Goal: Transaction & Acquisition: Obtain resource

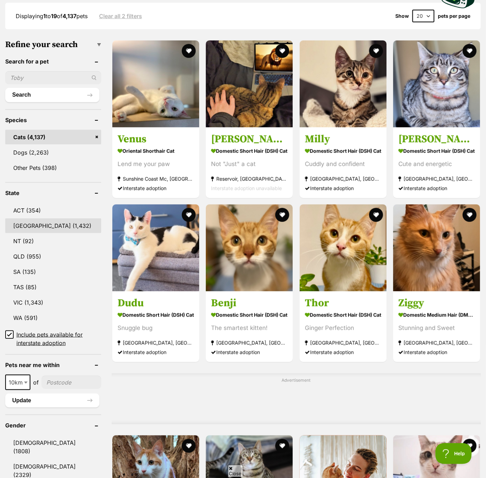
click at [25, 224] on link "NSW (1,432)" at bounding box center [53, 225] width 96 height 15
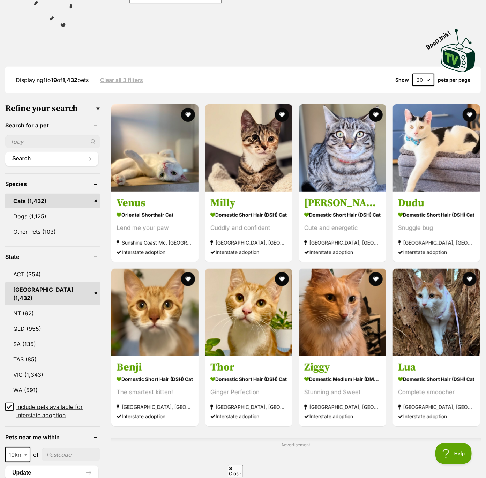
click at [7, 405] on icon at bounding box center [9, 407] width 5 height 5
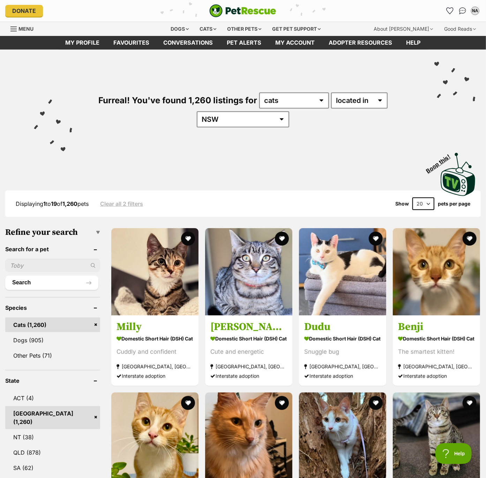
click at [425, 203] on select "20 40 60" at bounding box center [424, 204] width 22 height 13
select select "60"
click at [413, 198] on select "20 40 60" at bounding box center [424, 204] width 22 height 13
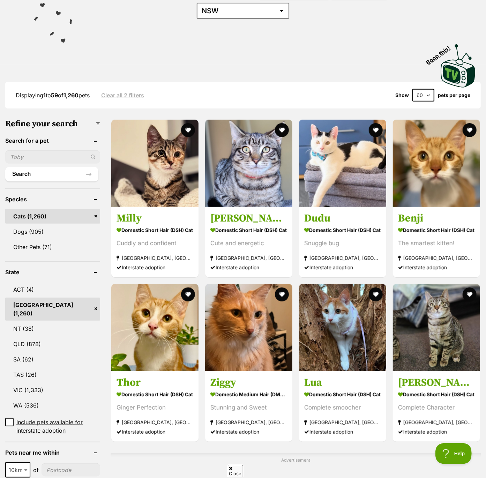
scroll to position [130, 0]
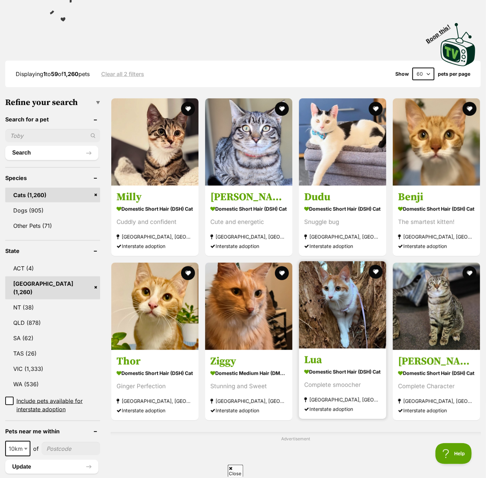
click at [355, 320] on img at bounding box center [342, 304] width 87 height 87
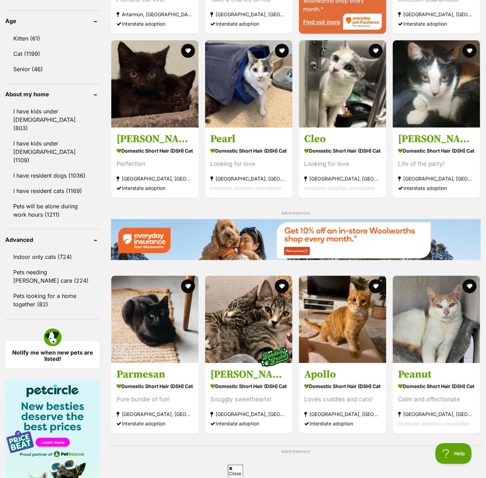
scroll to position [824, 0]
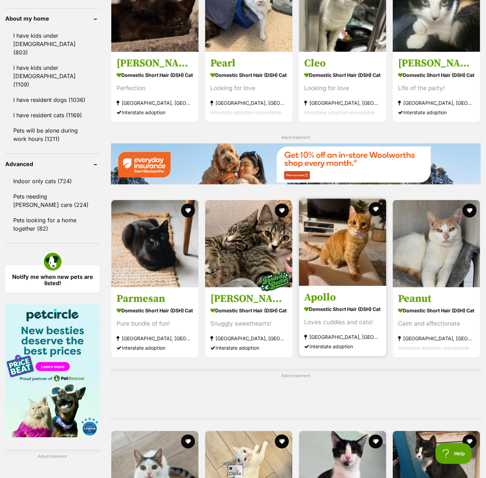
click at [360, 250] on img at bounding box center [342, 242] width 87 height 87
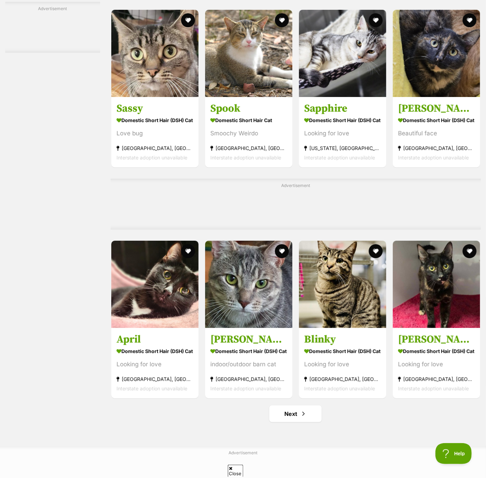
scroll to position [2982, 0]
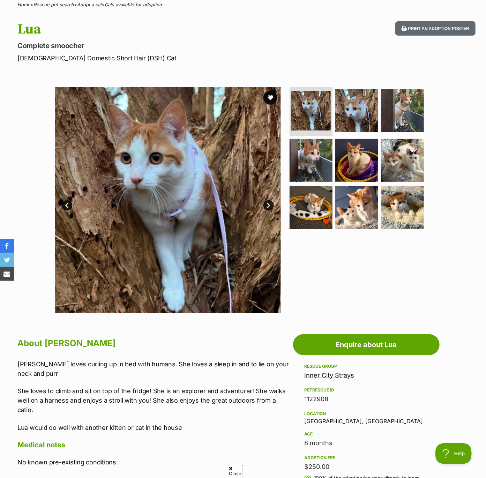
scroll to position [74, 0]
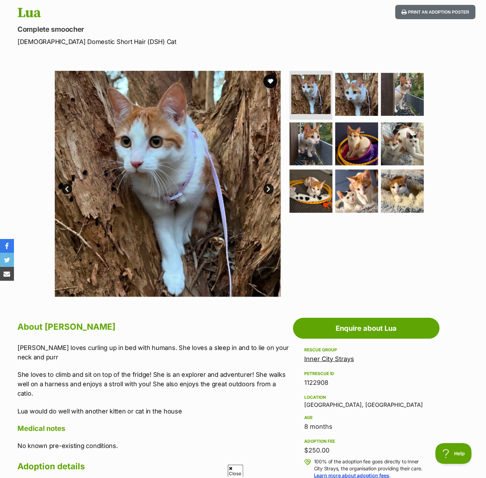
click at [268, 188] on link "Next" at bounding box center [269, 189] width 10 height 10
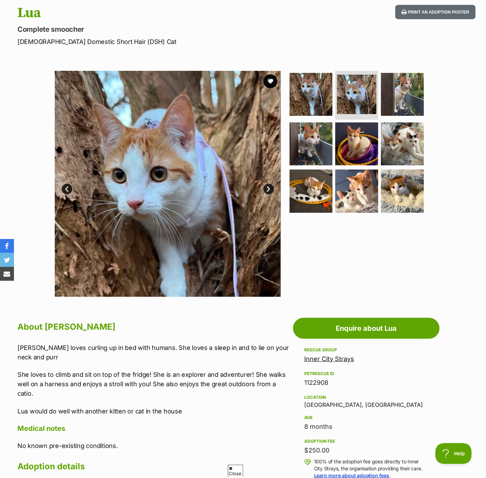
click at [268, 188] on link "Next" at bounding box center [269, 189] width 10 height 10
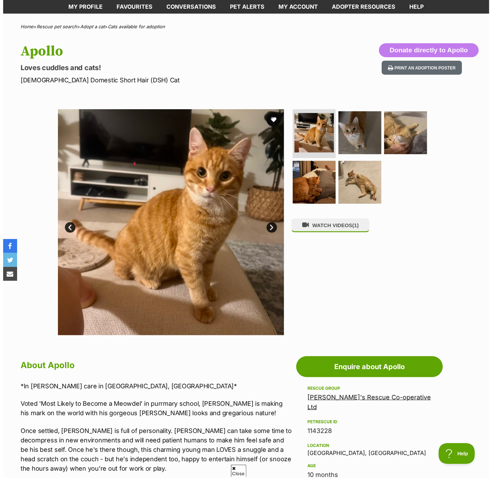
scroll to position [25, 0]
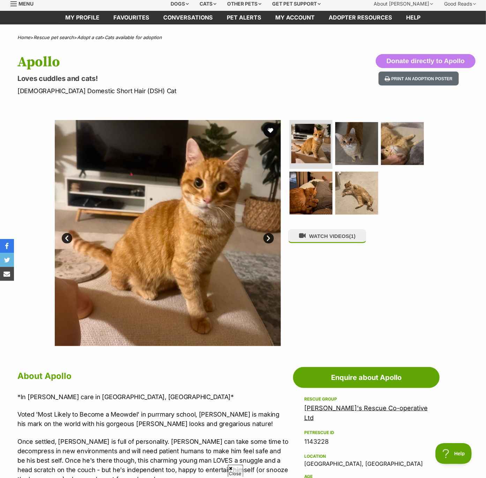
click at [270, 236] on link "Next" at bounding box center [269, 238] width 10 height 10
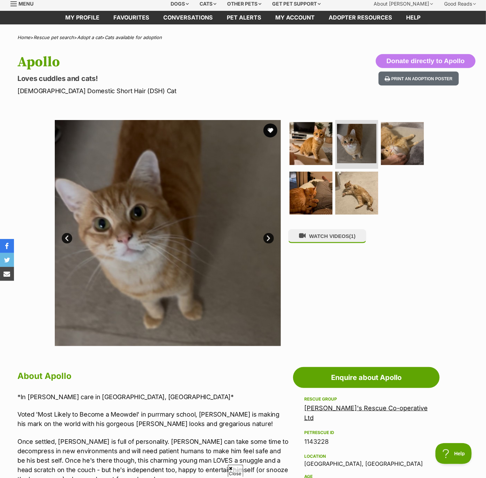
click at [270, 236] on link "Next" at bounding box center [269, 238] width 10 height 10
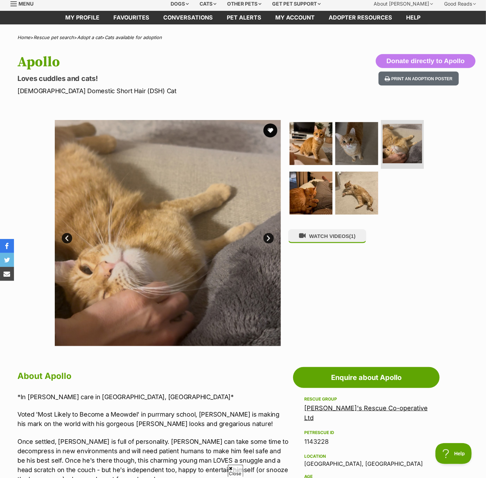
click at [270, 236] on link "Next" at bounding box center [269, 238] width 10 height 10
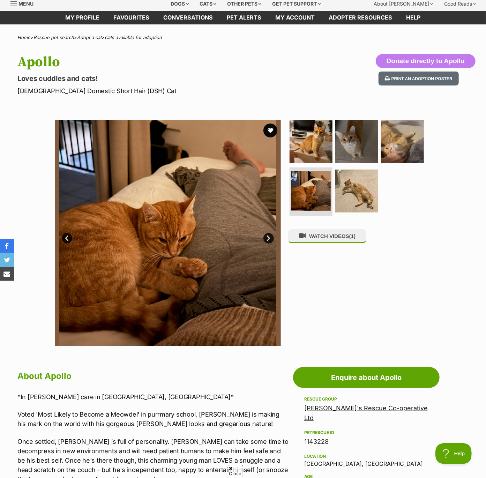
click at [270, 236] on link "Next" at bounding box center [269, 238] width 10 height 10
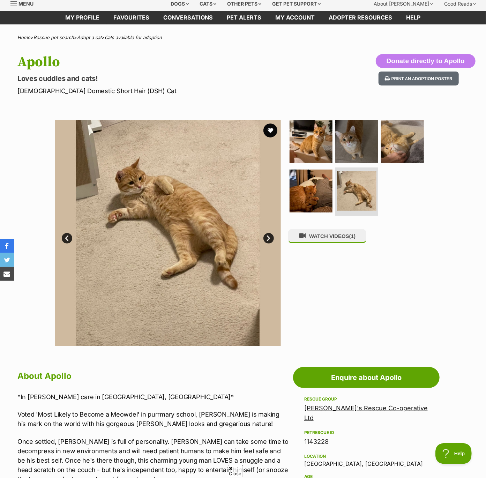
click at [270, 236] on link "Next" at bounding box center [269, 238] width 10 height 10
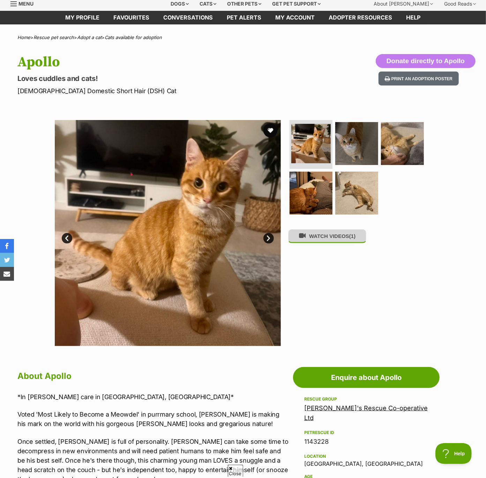
click at [308, 239] on button "WATCH VIDEOS (1)" at bounding box center [327, 236] width 78 height 14
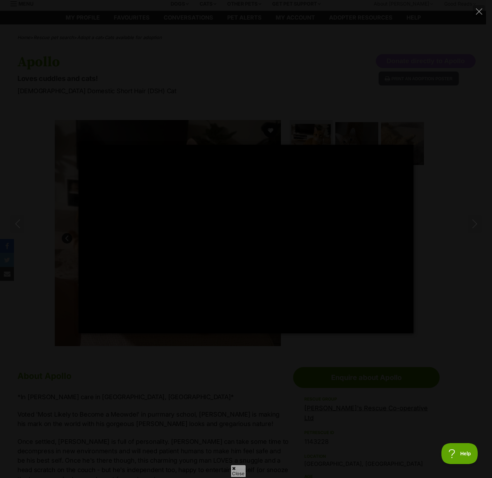
type input "100"
